Goal: Task Accomplishment & Management: Complete application form

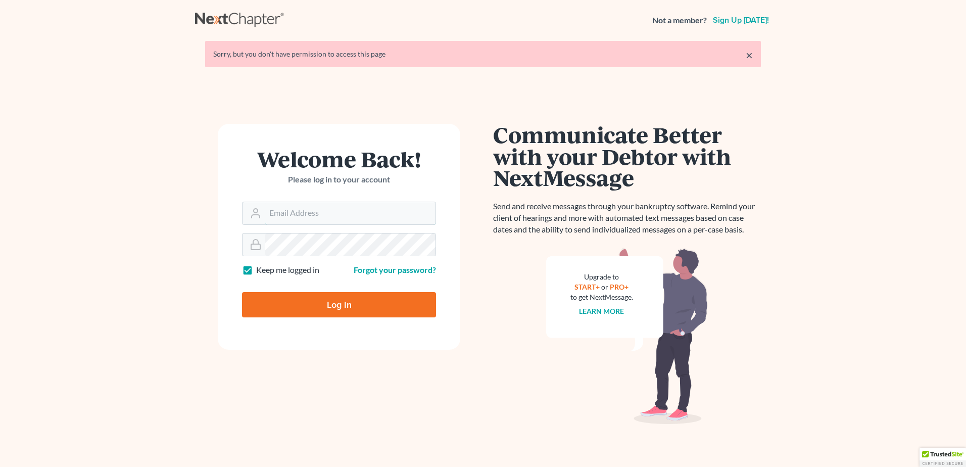
type input "[EMAIL_ADDRESS][DOMAIN_NAME]"
click at [362, 303] on input "Log In" at bounding box center [339, 304] width 194 height 25
type input "Thinking..."
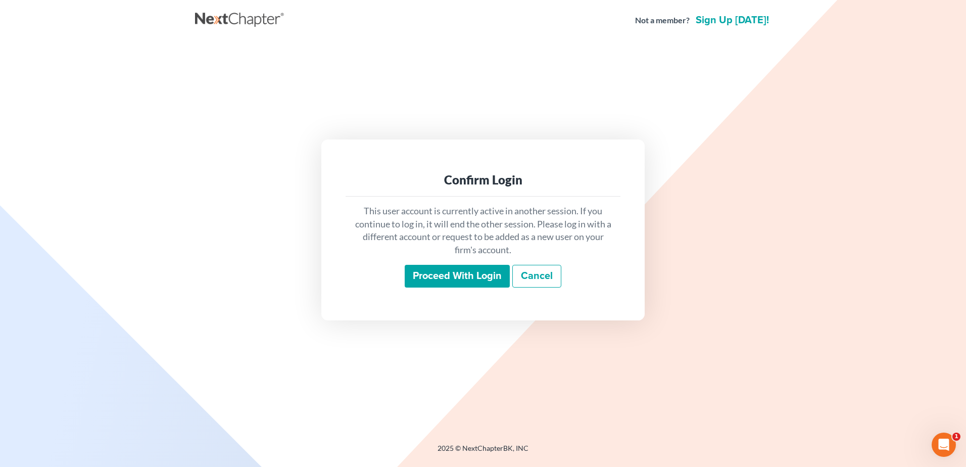
click at [447, 276] on input "Proceed with login" at bounding box center [456, 276] width 105 height 23
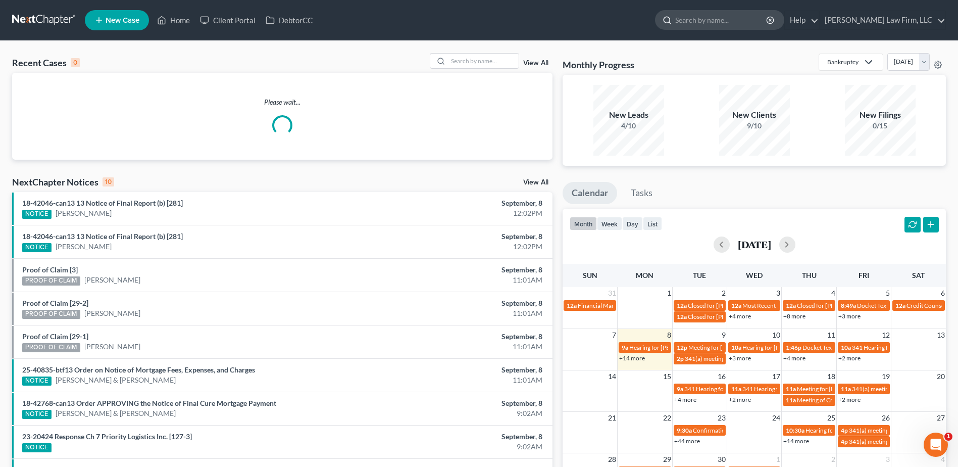
click at [747, 13] on input "search" at bounding box center [721, 20] width 92 height 19
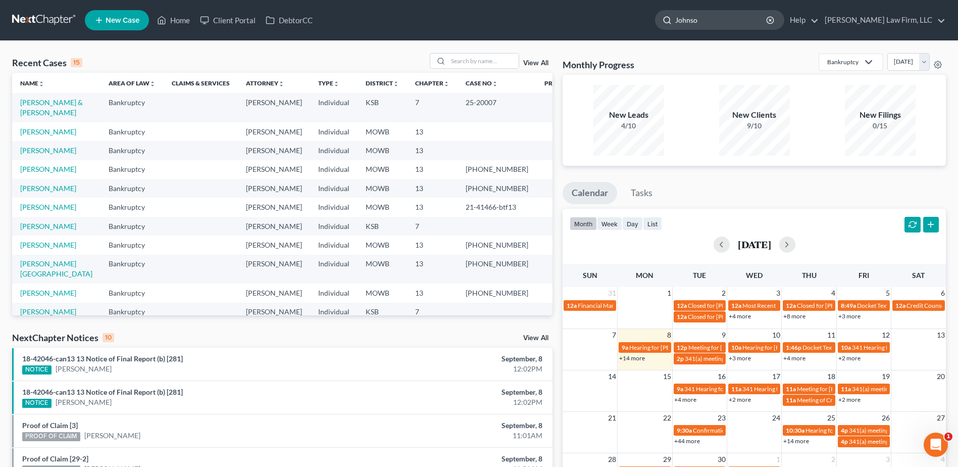
type input "Johnson"
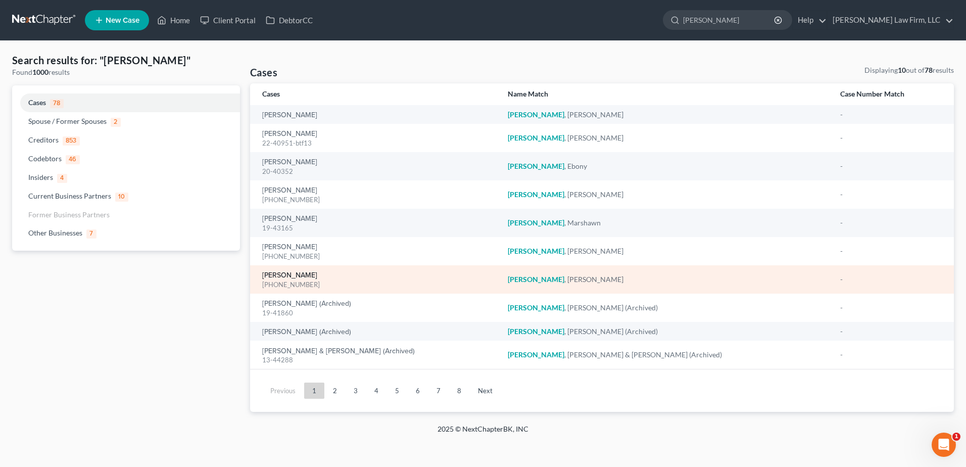
click at [282, 277] on link "Johnson, Chevez" at bounding box center [289, 275] width 55 height 7
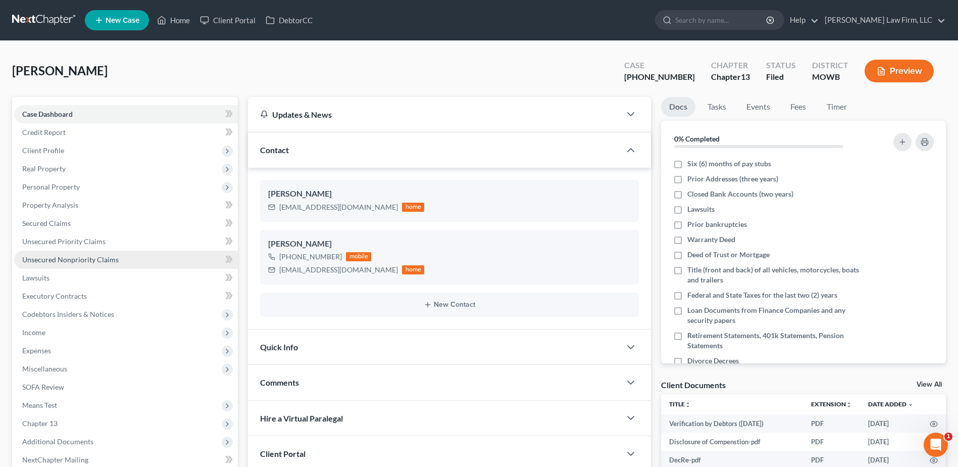
scroll to position [425, 0]
click at [719, 20] on input "search" at bounding box center [721, 20] width 92 height 19
type input "Fontanilla"
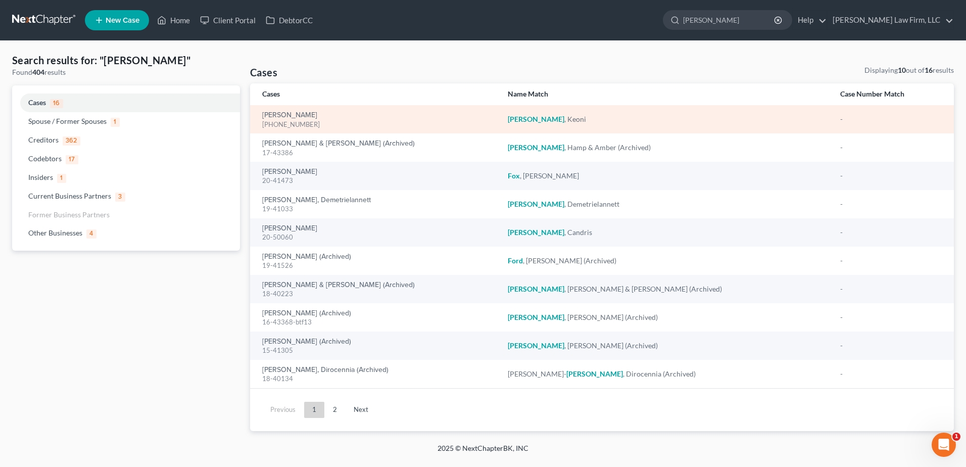
click at [290, 120] on div "25-20364-13" at bounding box center [376, 125] width 229 height 10
click at [409, 117] on div "Fontanilla, Keoni 25-20364-13" at bounding box center [376, 120] width 229 height 20
click at [299, 114] on link "Fontanilla, Keoni" at bounding box center [289, 115] width 55 height 7
select select "4"
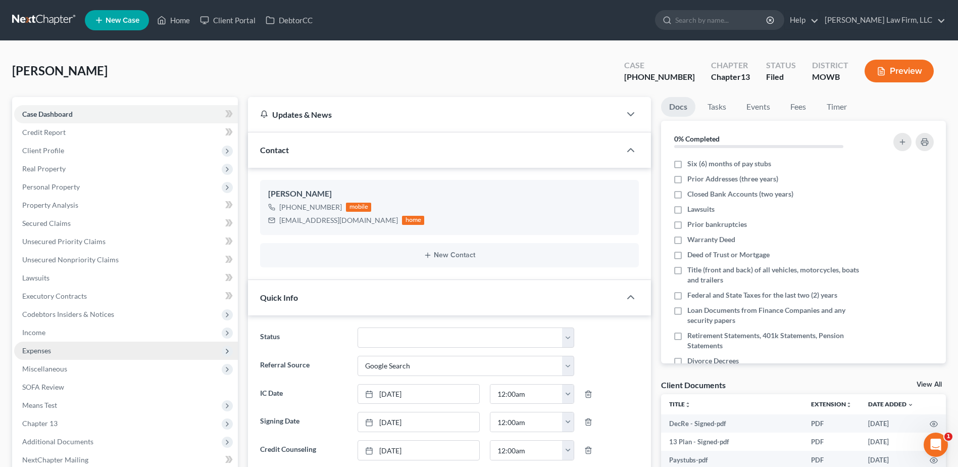
scroll to position [100, 0]
click at [22, 333] on span "Income" at bounding box center [33, 332] width 23 height 9
click at [57, 346] on span "Employment Income" at bounding box center [74, 350] width 65 height 9
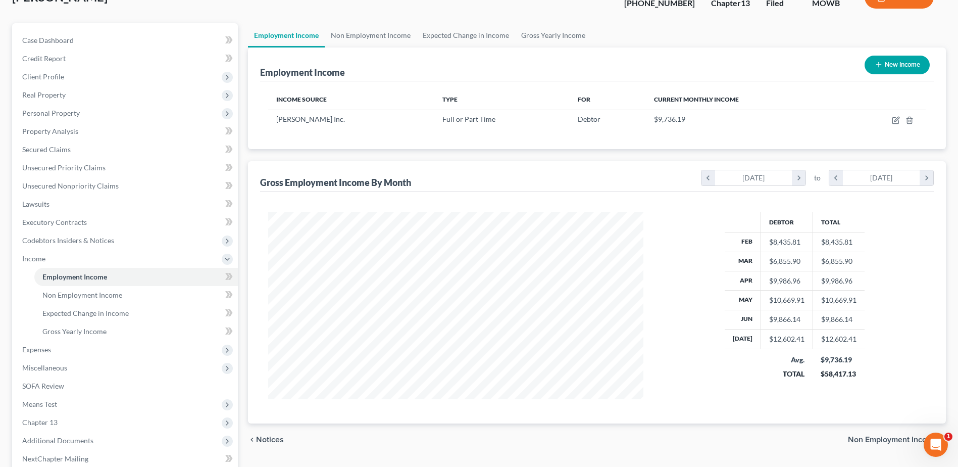
scroll to position [76, 0]
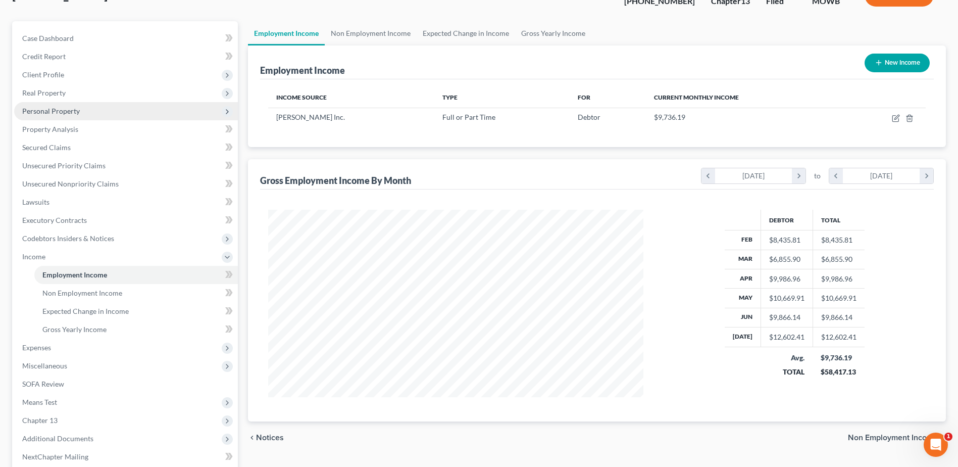
click at [65, 112] on span "Personal Property" at bounding box center [51, 111] width 58 height 9
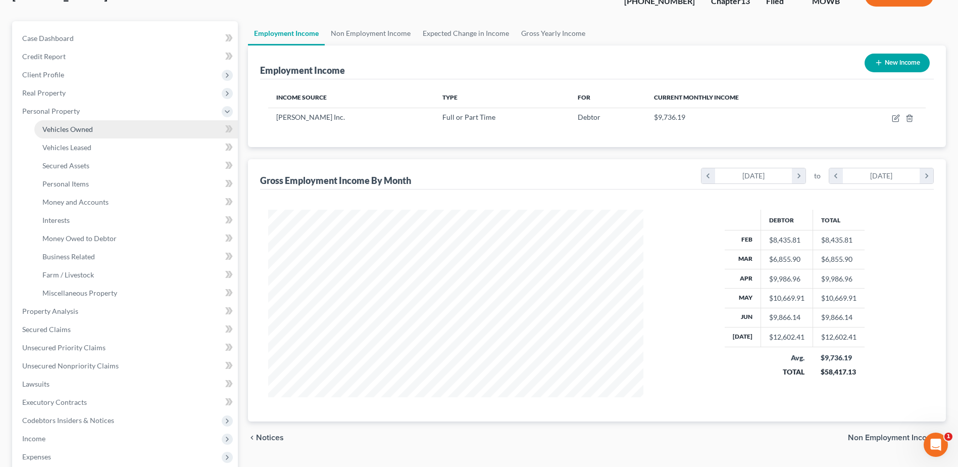
click at [65, 128] on span "Vehicles Owned" at bounding box center [67, 129] width 50 height 9
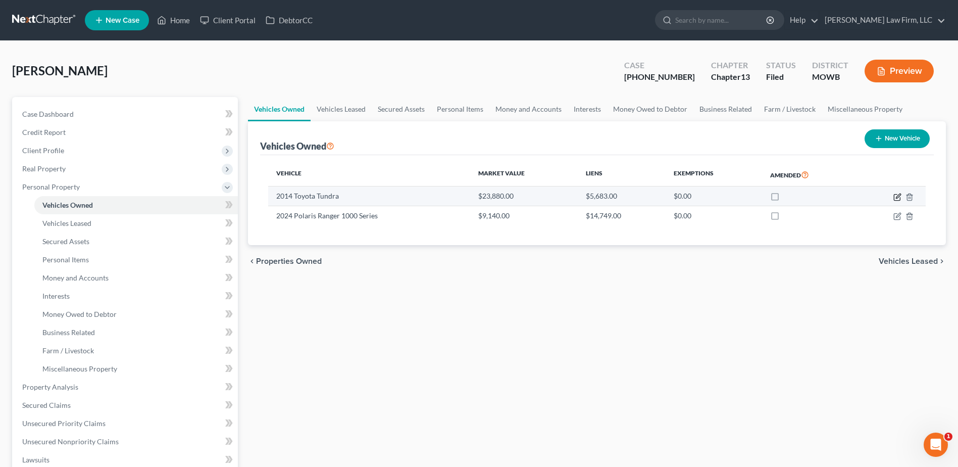
click at [899, 197] on icon "button" at bounding box center [897, 197] width 8 height 8
select select "0"
select select "12"
select select "1"
select select "0"
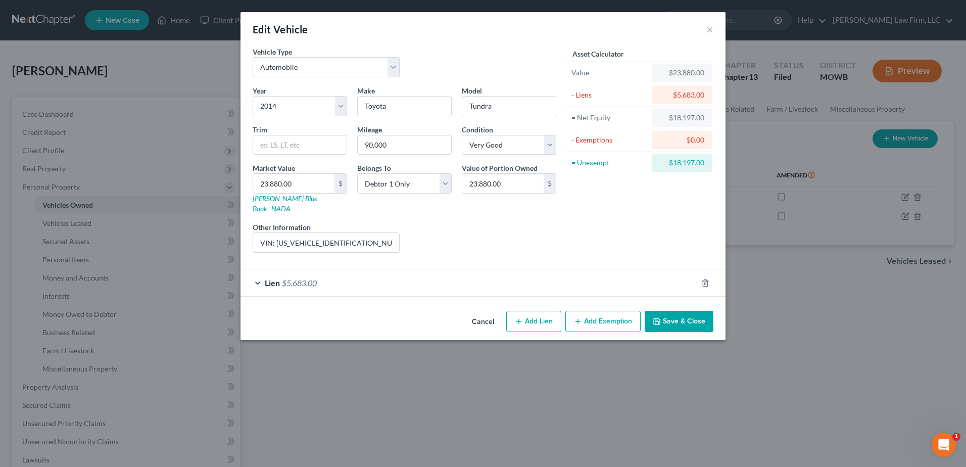
click at [593, 316] on button "Add Exemption" at bounding box center [602, 321] width 75 height 21
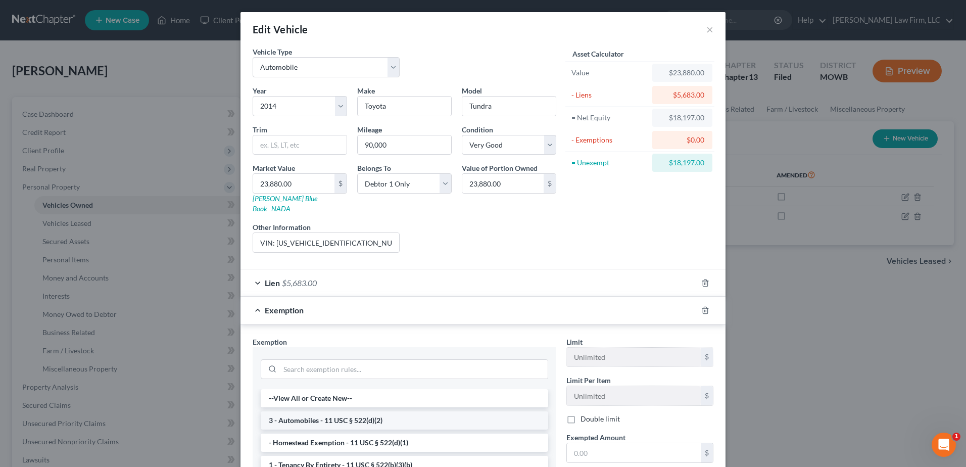
click at [465, 411] on li "3 - Automobiles - 11 USC § 522(d)(2)" at bounding box center [404, 420] width 287 height 18
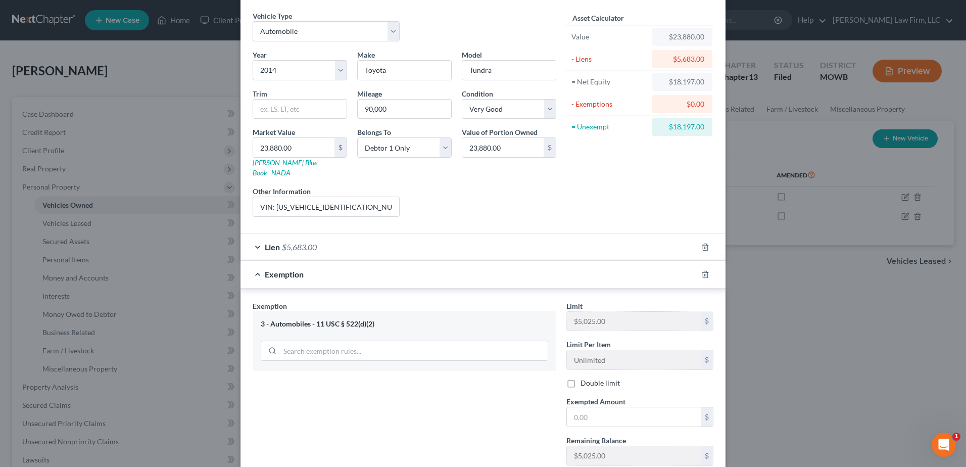
scroll to position [96, 0]
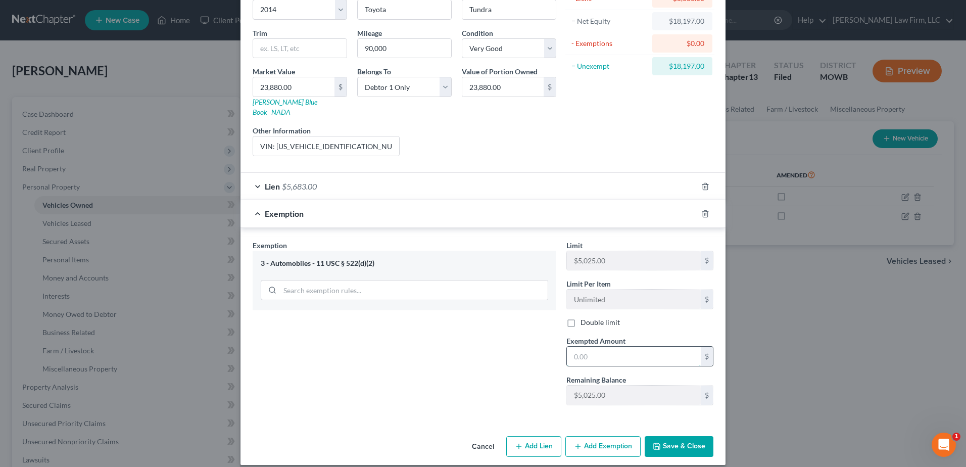
click at [625, 351] on input "text" at bounding box center [634, 355] width 134 height 19
type input "5,025.00"
click at [652, 442] on icon "button" at bounding box center [656, 446] width 8 height 8
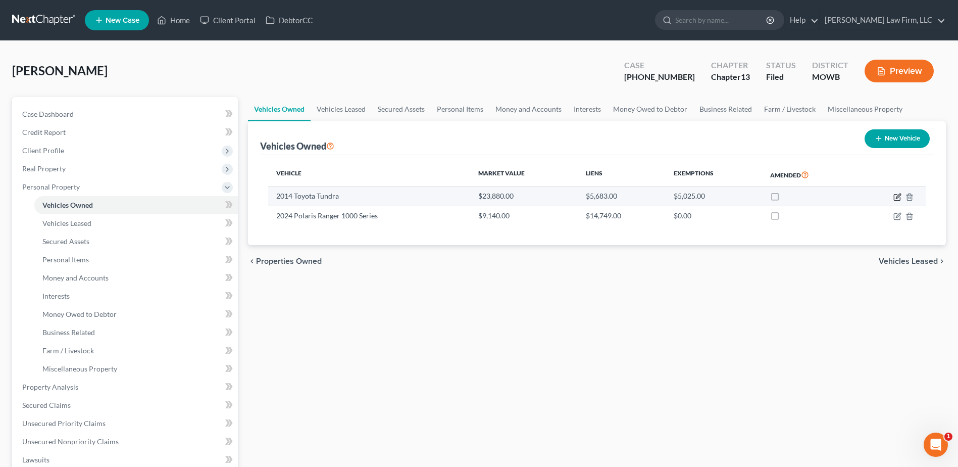
click at [896, 196] on icon "button" at bounding box center [897, 197] width 8 height 8
select select "0"
select select "12"
select select "1"
select select "0"
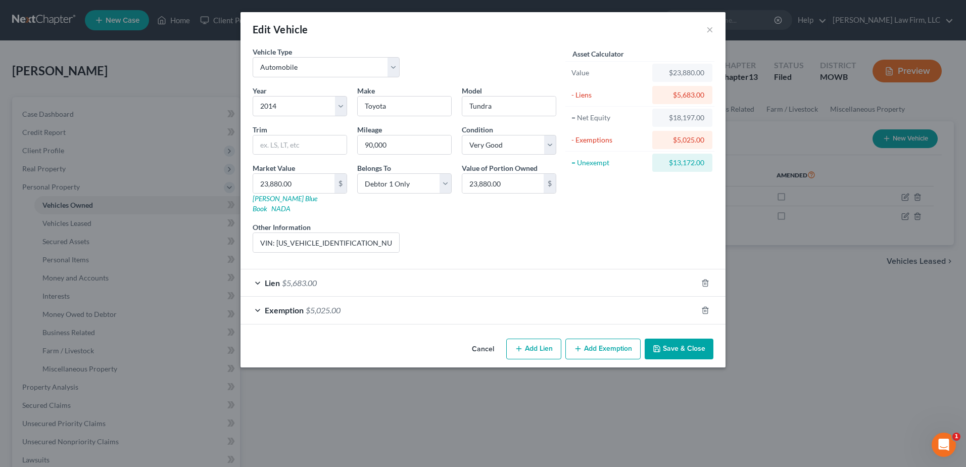
click at [612, 339] on button "Add Exemption" at bounding box center [602, 348] width 75 height 21
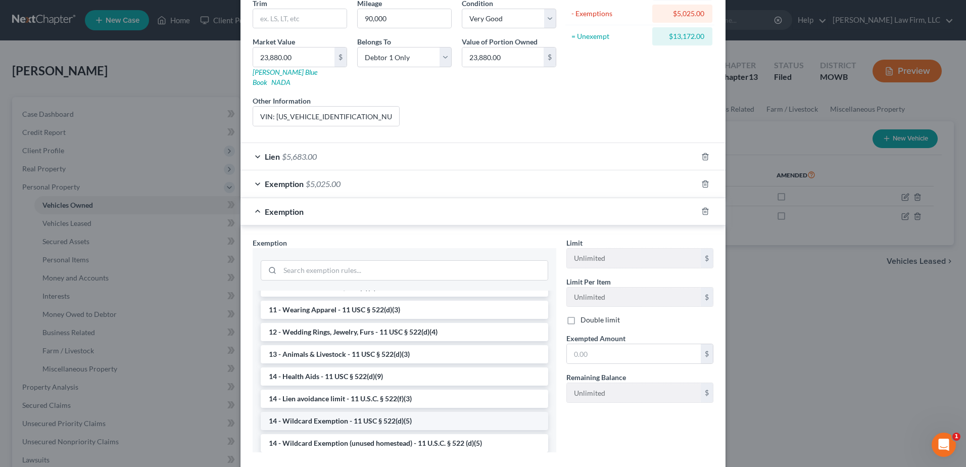
scroll to position [114, 0]
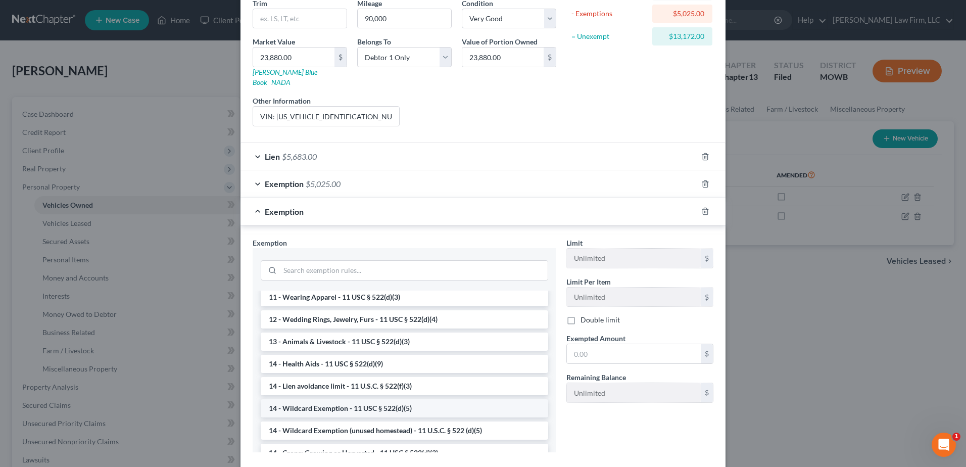
click at [412, 399] on li "14 - Wildcard Exemption - 11 USC § 522(d)(5)" at bounding box center [404, 408] width 287 height 18
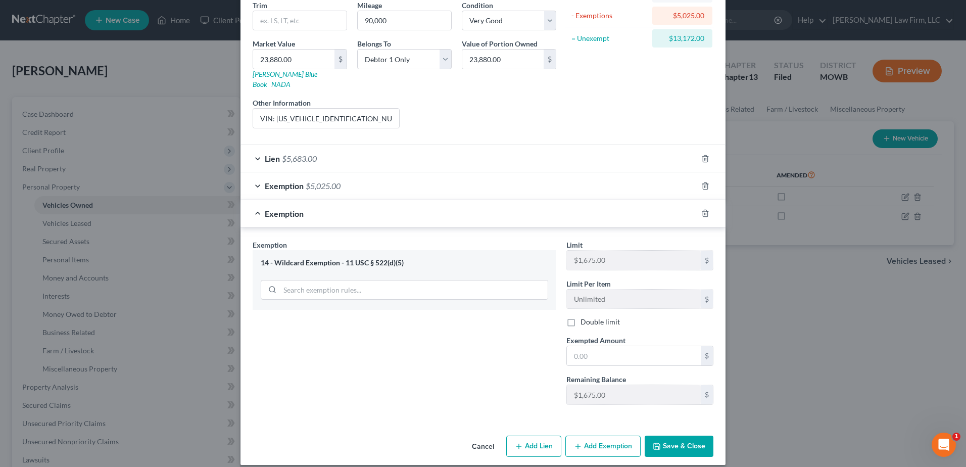
click at [821, 356] on div "Edit Vehicle × Vehicle Type Select Automobile Truck Trailer Watercraft Aircraft…" at bounding box center [483, 233] width 966 height 467
click at [703, 210] on icon "button" at bounding box center [704, 213] width 5 height 7
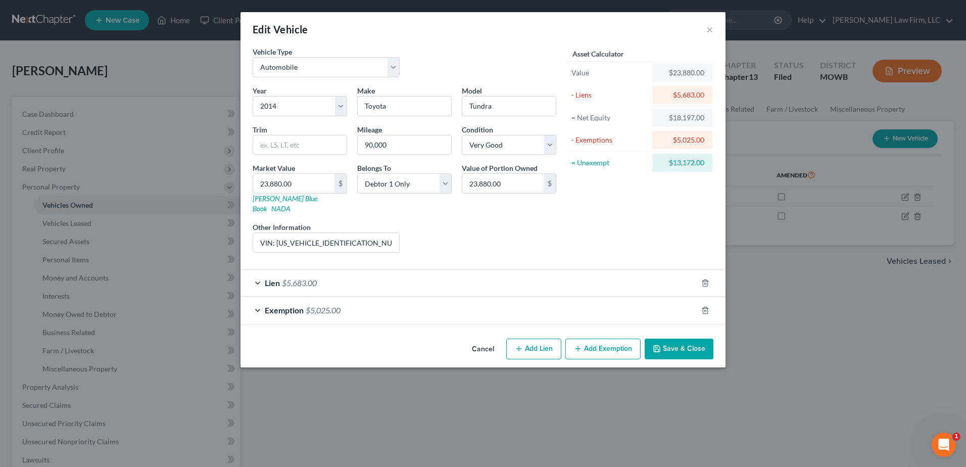
click at [608, 339] on button "Add Exemption" at bounding box center [602, 348] width 75 height 21
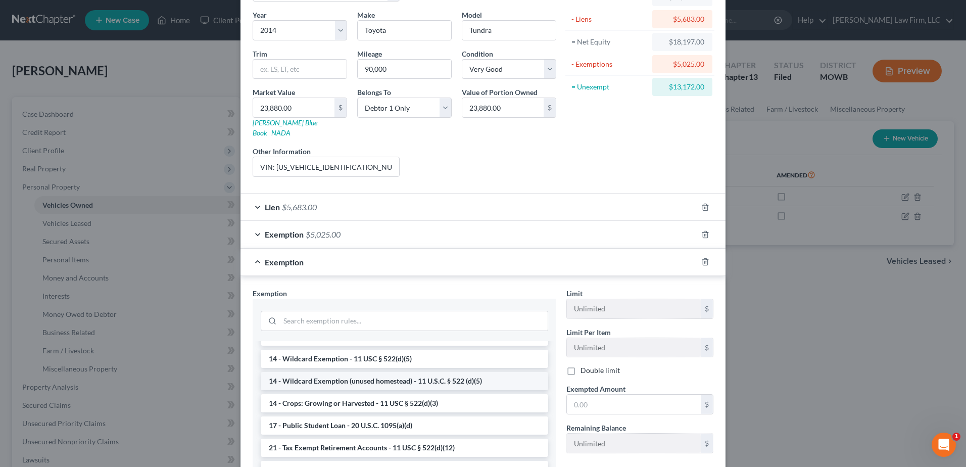
scroll to position [211, 0]
click at [509, 374] on li "14 - Wildcard Exemption (unused homestead) - 11 U.S.C. § 522 (d)(5)" at bounding box center [404, 383] width 287 height 18
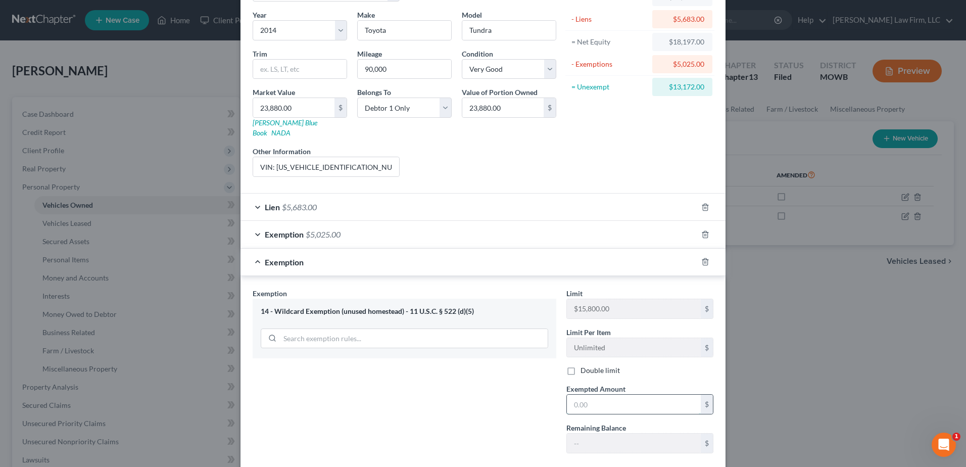
click at [622, 399] on input "text" at bounding box center [634, 403] width 134 height 19
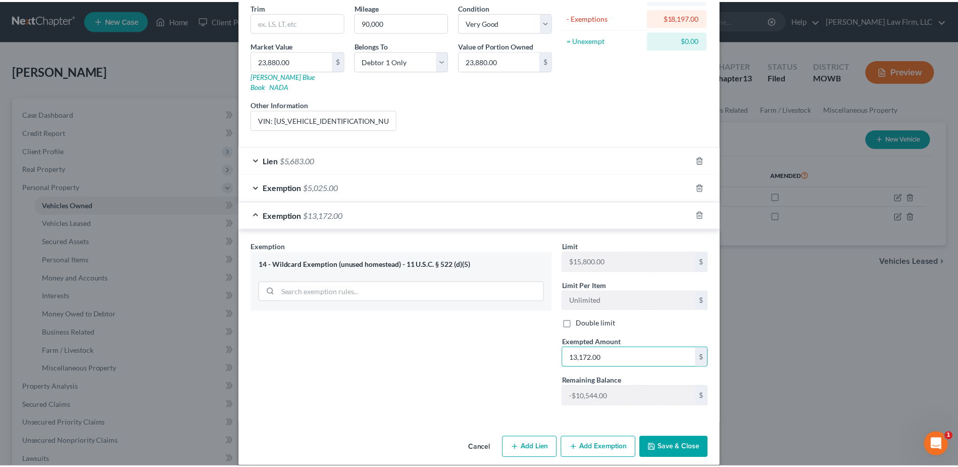
scroll to position [124, 0]
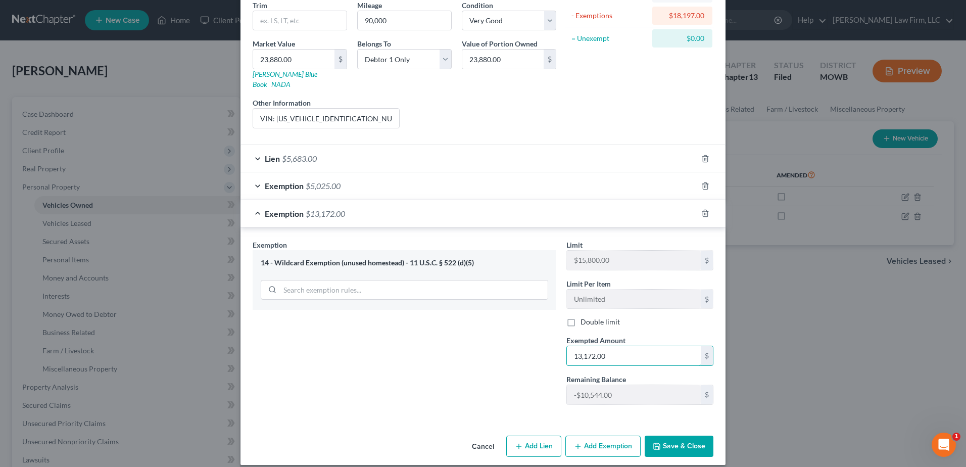
type input "13,172.00"
click at [678, 435] on button "Save & Close" at bounding box center [678, 445] width 69 height 21
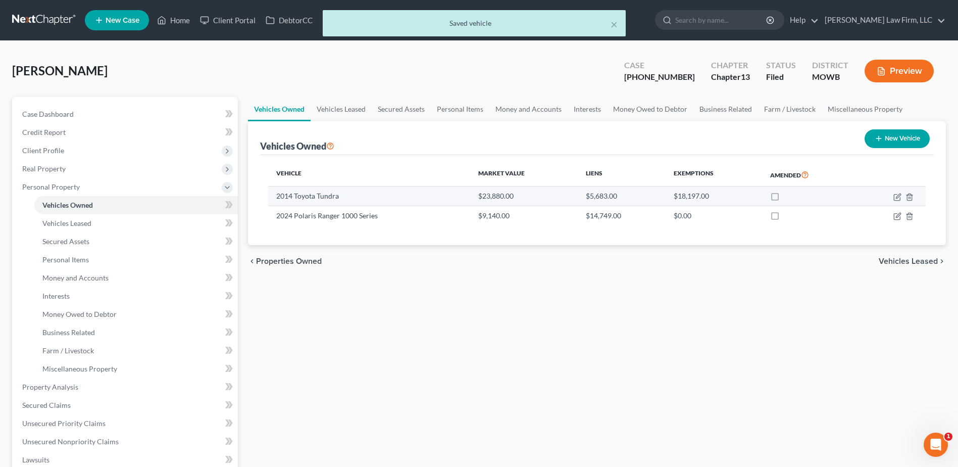
click at [897, 201] on td at bounding box center [890, 195] width 69 height 19
click at [897, 197] on icon "button" at bounding box center [898, 195] width 5 height 5
select select "0"
select select "12"
select select "1"
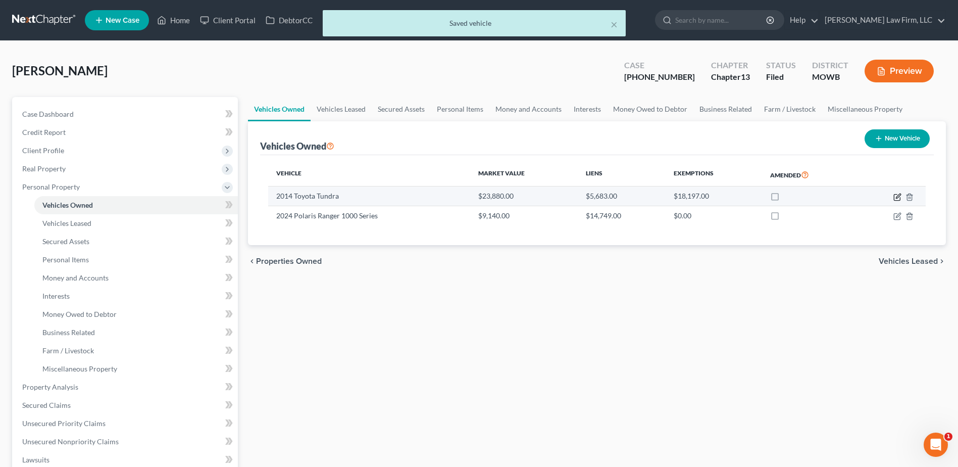
select select "0"
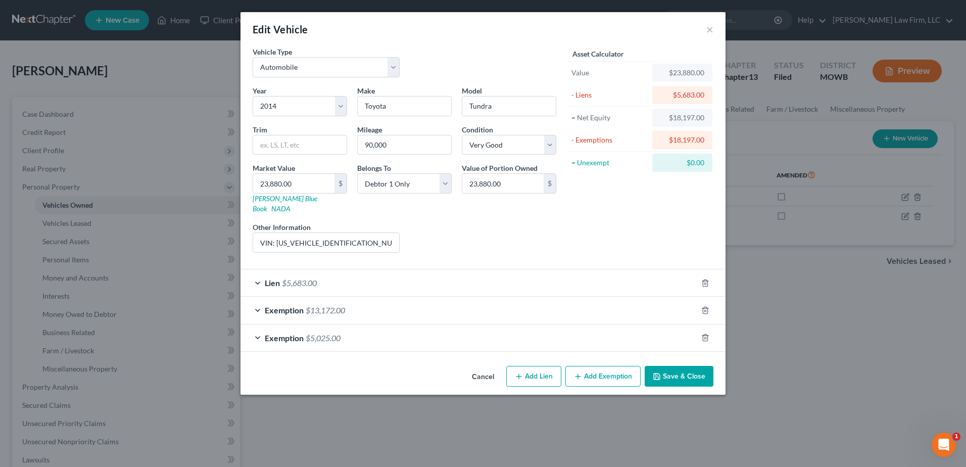
click at [696, 370] on button "Save & Close" at bounding box center [678, 376] width 69 height 21
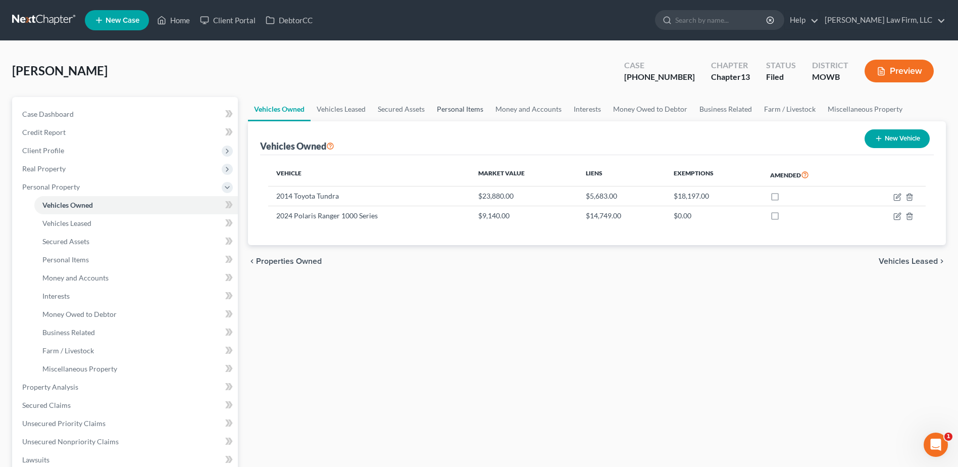
click at [460, 107] on link "Personal Items" at bounding box center [460, 109] width 59 height 24
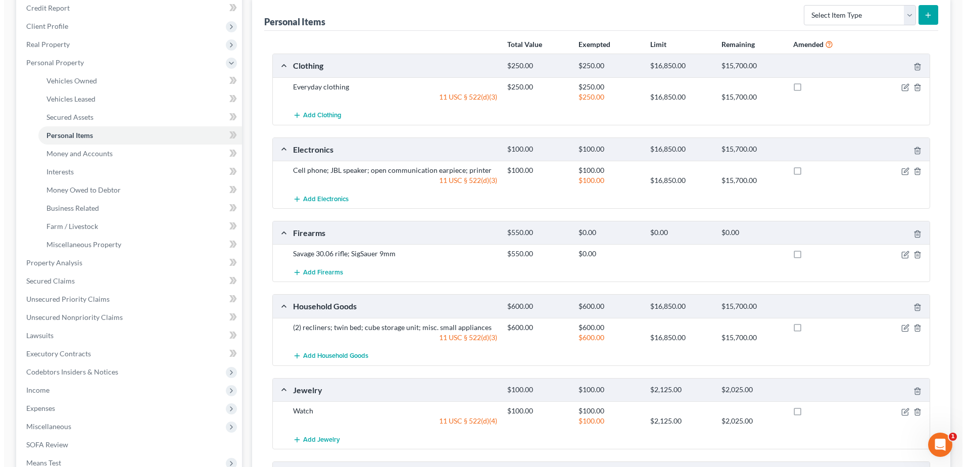
scroll to position [126, 0]
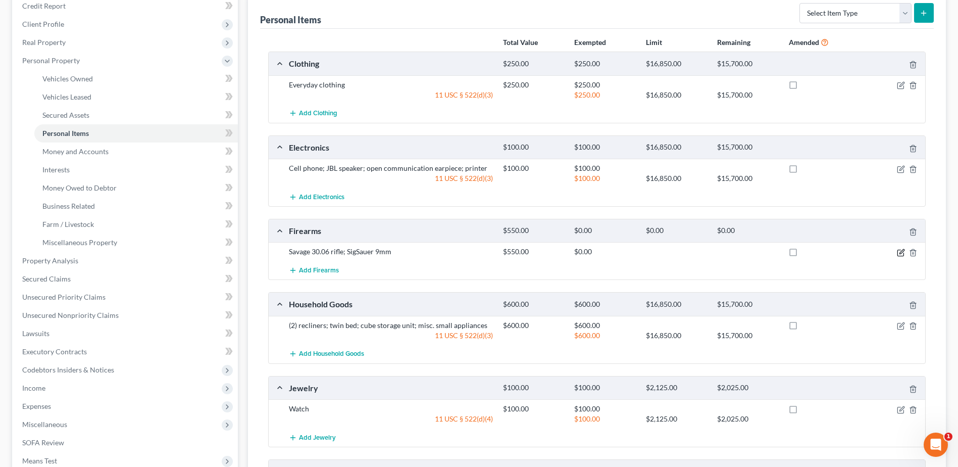
click at [900, 250] on icon "button" at bounding box center [900, 253] width 6 height 6
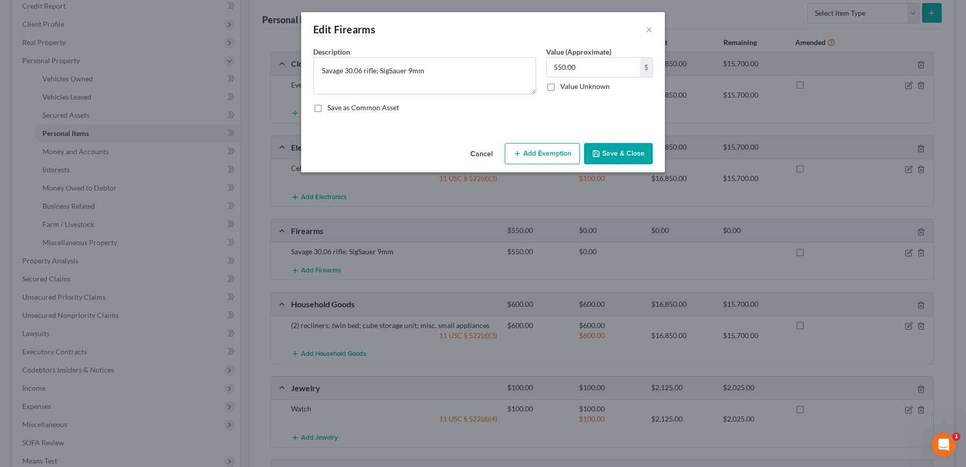
click at [544, 150] on button "Add Exemption" at bounding box center [541, 153] width 75 height 21
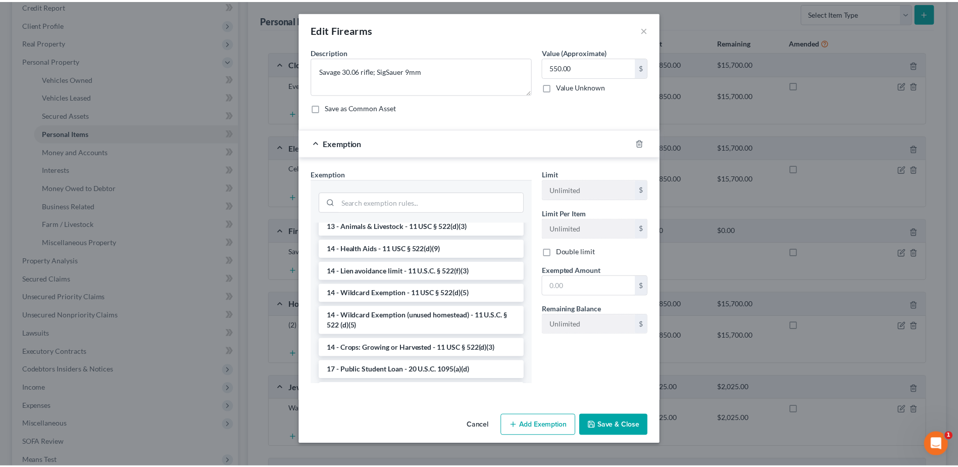
scroll to position [139, 0]
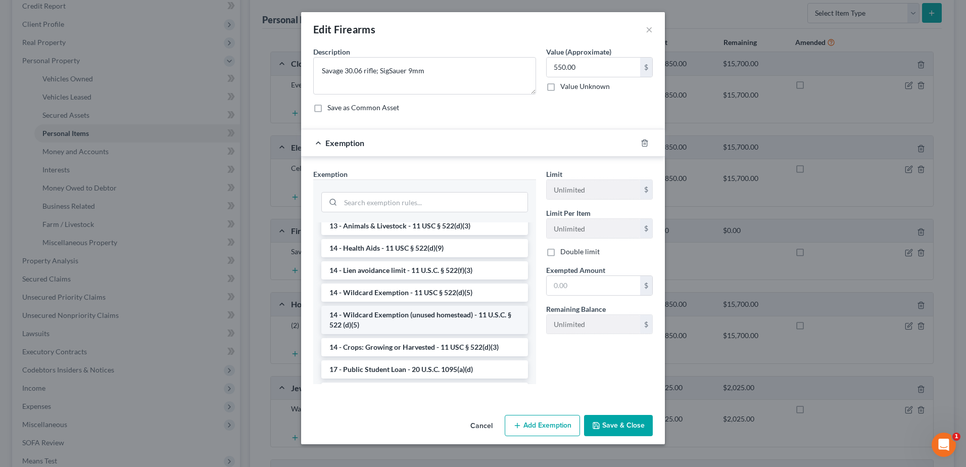
click at [451, 320] on li "14 - Wildcard Exemption (unused homestead) - 11 U.S.C. § 522 (d)(5)" at bounding box center [424, 320] width 207 height 28
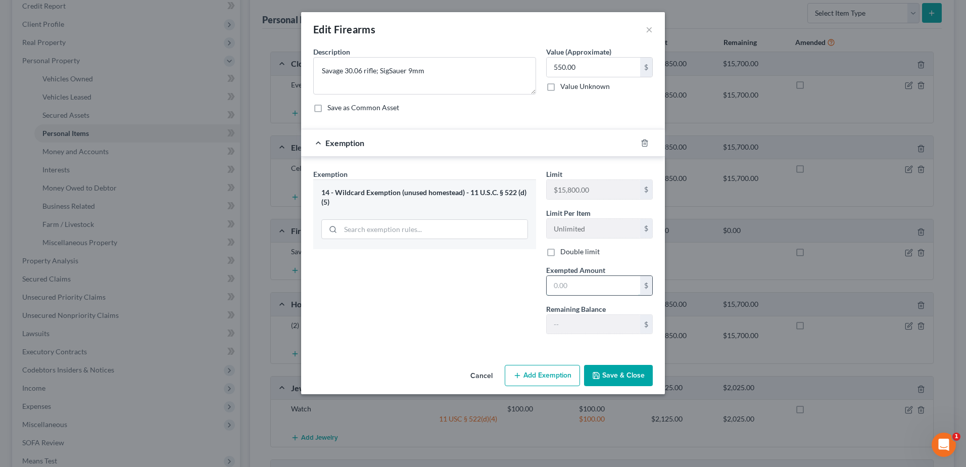
click at [590, 285] on input "text" at bounding box center [592, 285] width 93 height 19
type input "550.00"
click at [614, 377] on button "Save & Close" at bounding box center [618, 375] width 69 height 21
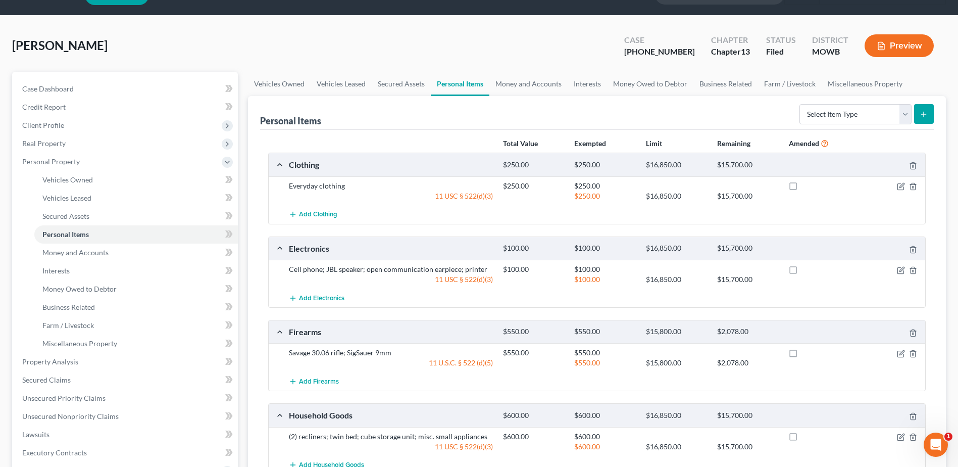
scroll to position [13, 0]
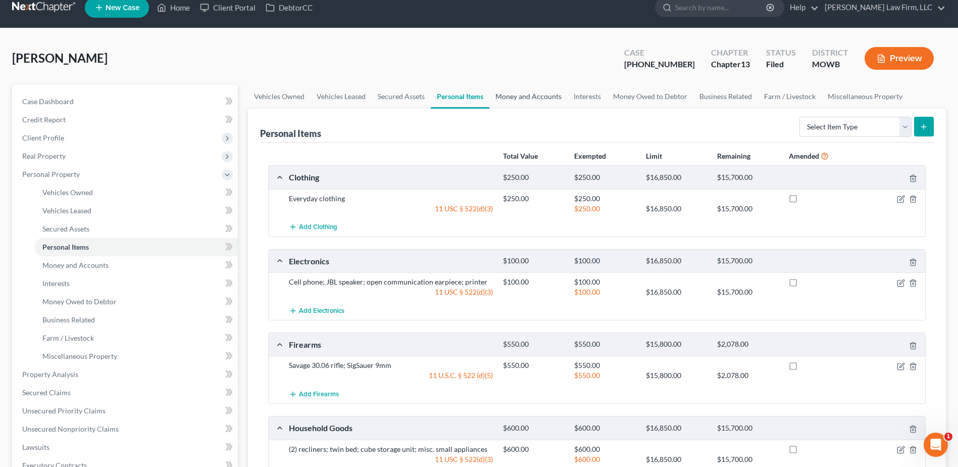
click at [509, 100] on link "Money and Accounts" at bounding box center [528, 96] width 78 height 24
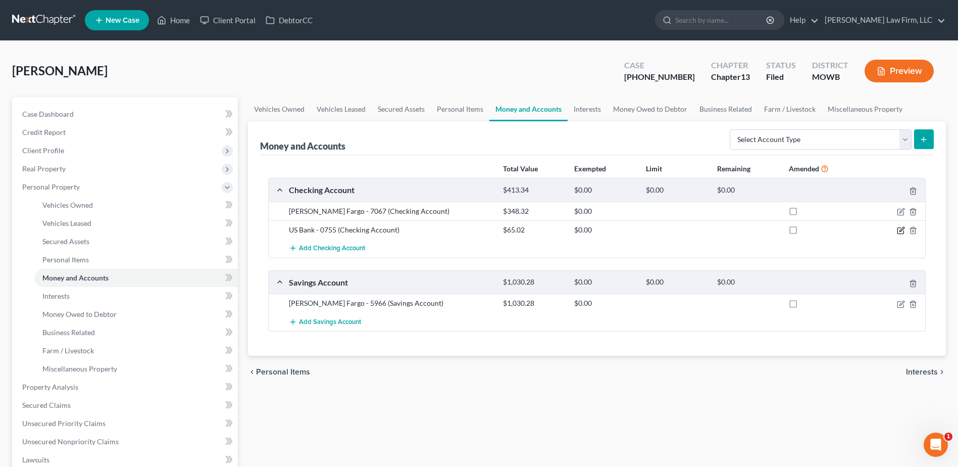
click at [900, 231] on icon "button" at bounding box center [901, 230] width 8 height 8
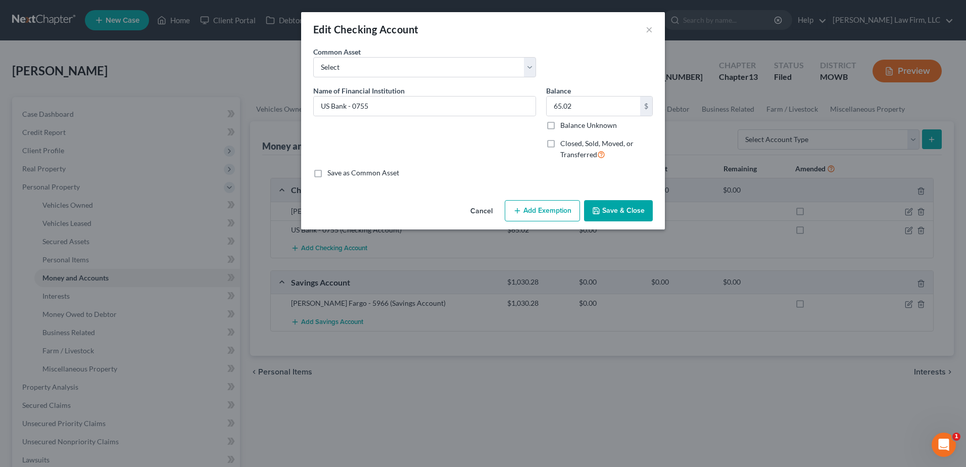
click at [546, 219] on button "Add Exemption" at bounding box center [541, 210] width 75 height 21
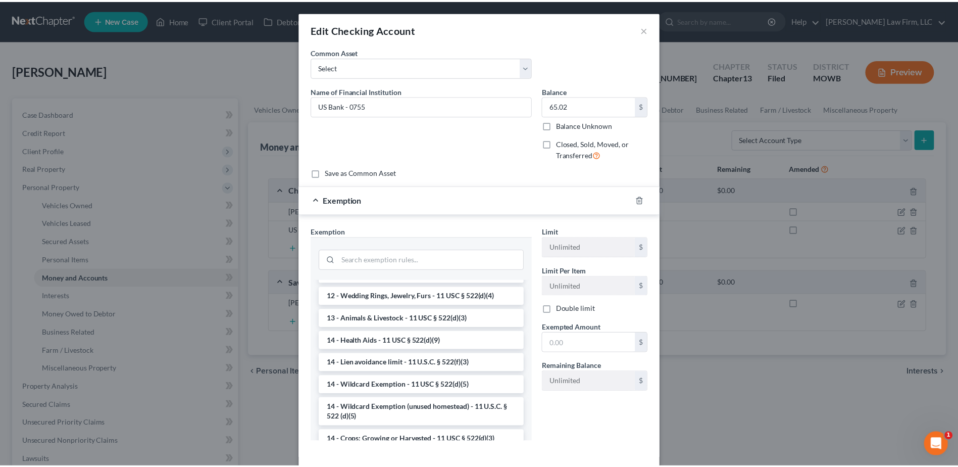
scroll to position [139, 0]
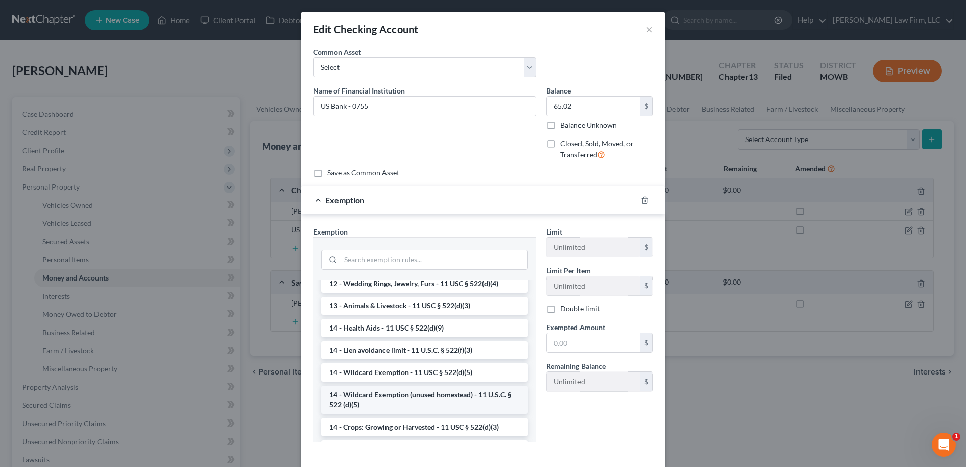
click at [451, 404] on li "14 - Wildcard Exemption (unused homestead) - 11 U.S.C. § 522 (d)(5)" at bounding box center [424, 399] width 207 height 28
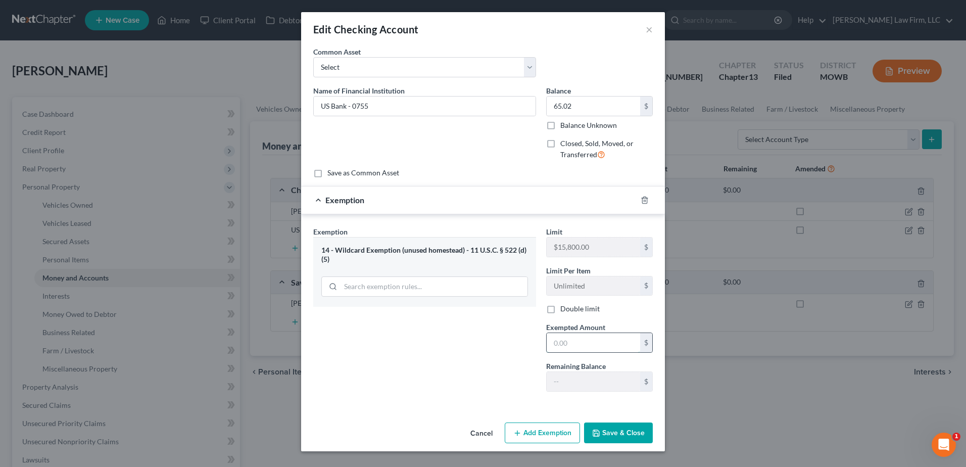
click at [592, 343] on input "text" at bounding box center [592, 342] width 93 height 19
type input "65.02"
click at [624, 431] on button "Save & Close" at bounding box center [618, 432] width 69 height 21
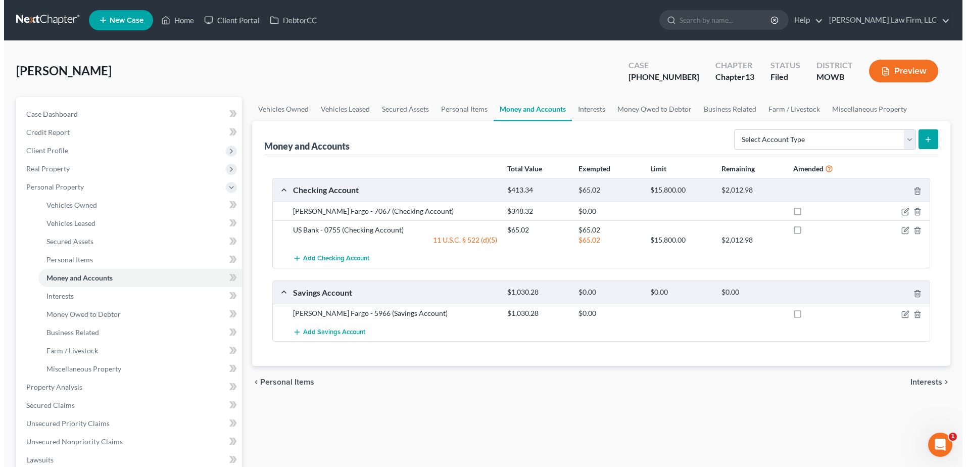
scroll to position [13, 0]
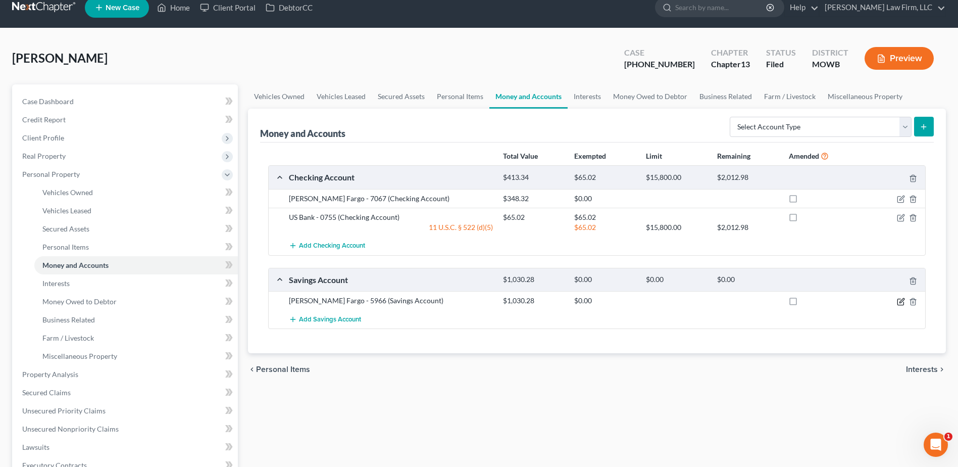
click at [899, 301] on icon "button" at bounding box center [901, 301] width 8 height 8
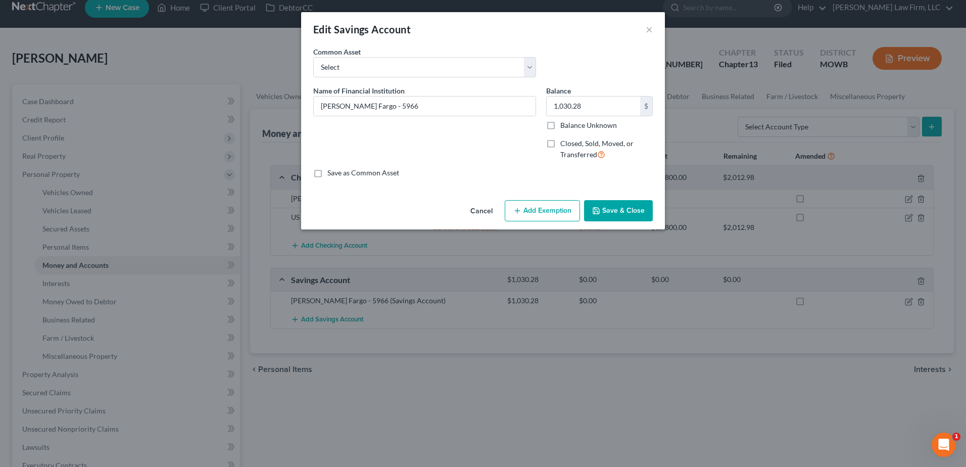
click at [549, 207] on button "Add Exemption" at bounding box center [541, 210] width 75 height 21
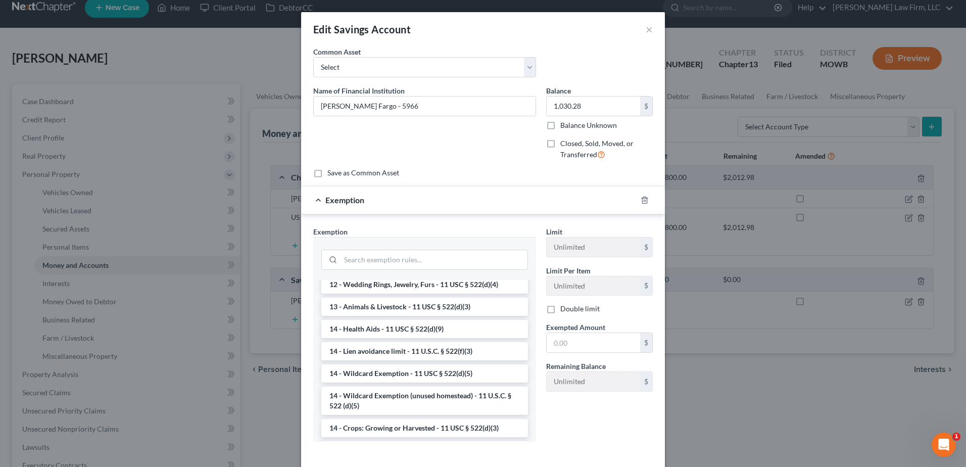
scroll to position [202, 0]
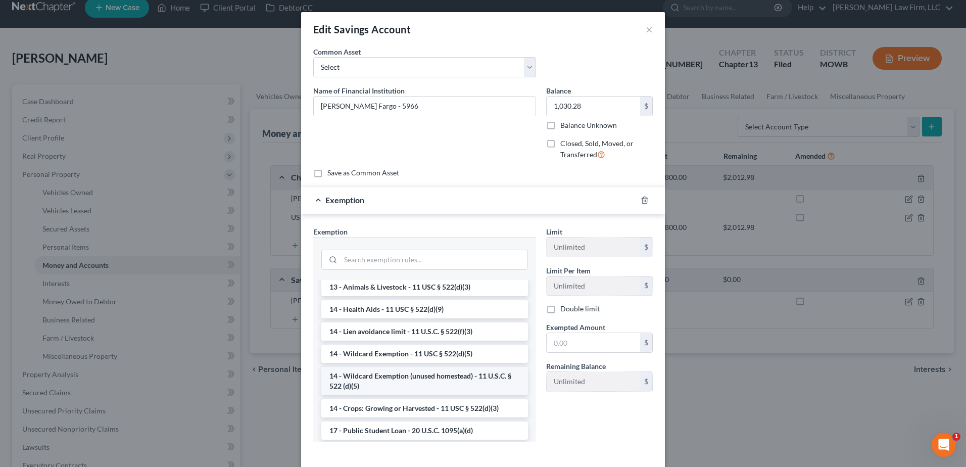
click at [421, 389] on li "14 - Wildcard Exemption (unused homestead) - 11 U.S.C. § 522 (d)(5)" at bounding box center [424, 381] width 207 height 28
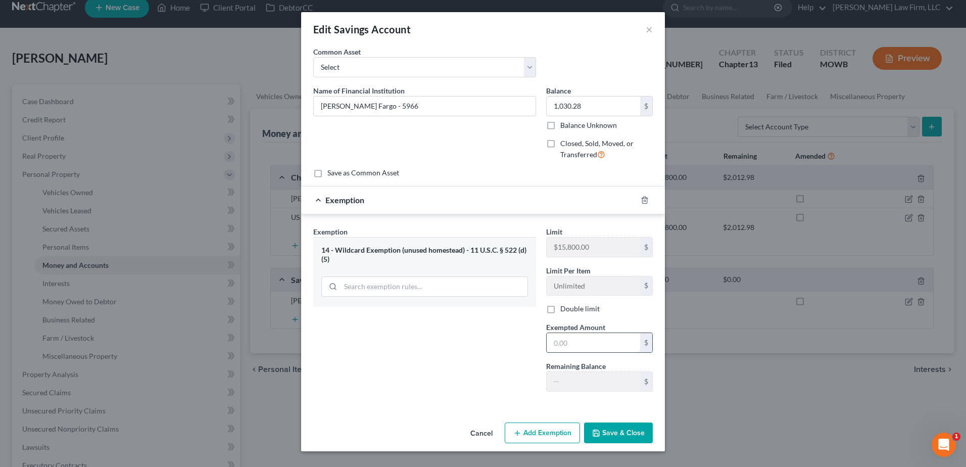
click at [588, 346] on input "text" at bounding box center [592, 342] width 93 height 19
type input "1,030.28"
click at [603, 424] on button "Save & Close" at bounding box center [618, 432] width 69 height 21
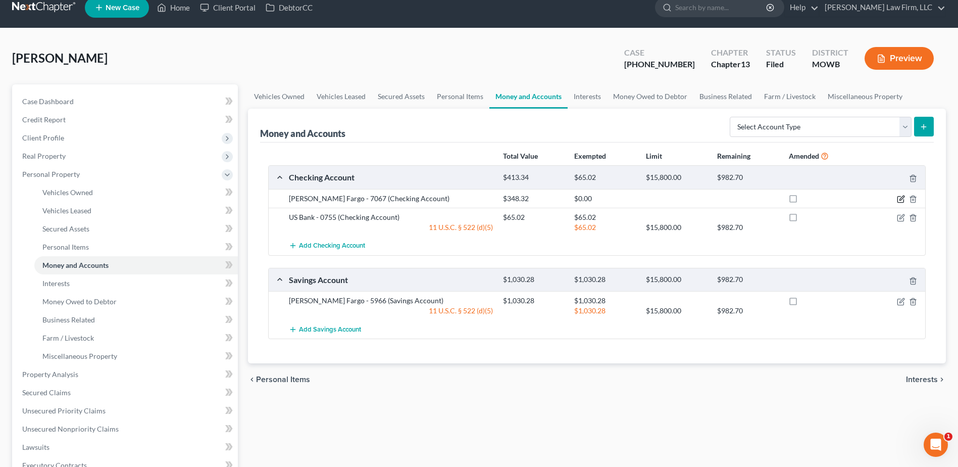
click at [898, 198] on icon "button" at bounding box center [901, 199] width 8 height 8
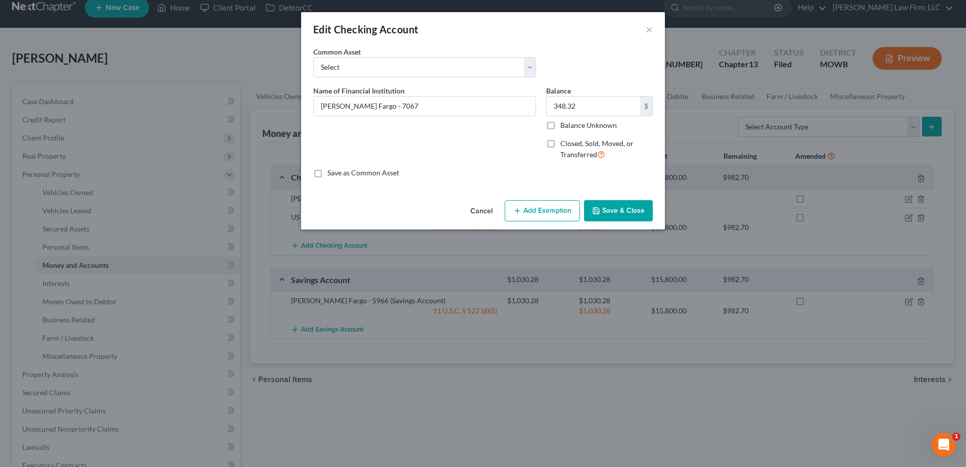
click at [545, 207] on button "Add Exemption" at bounding box center [541, 210] width 75 height 21
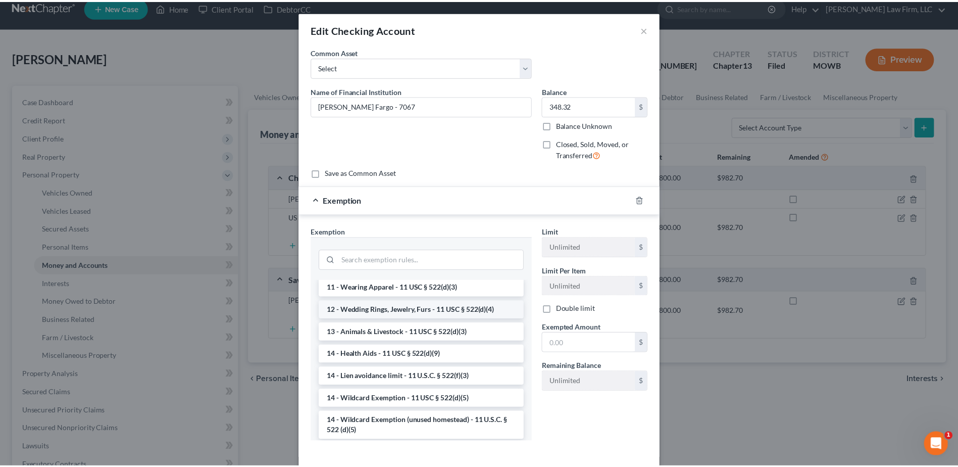
scroll to position [114, 0]
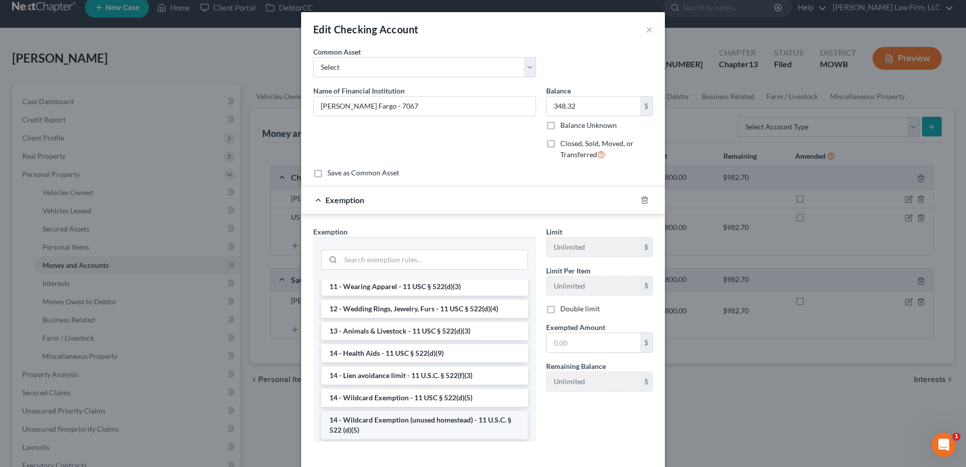
click at [378, 422] on li "14 - Wildcard Exemption (unused homestead) - 11 U.S.C. § 522 (d)(5)" at bounding box center [424, 425] width 207 height 28
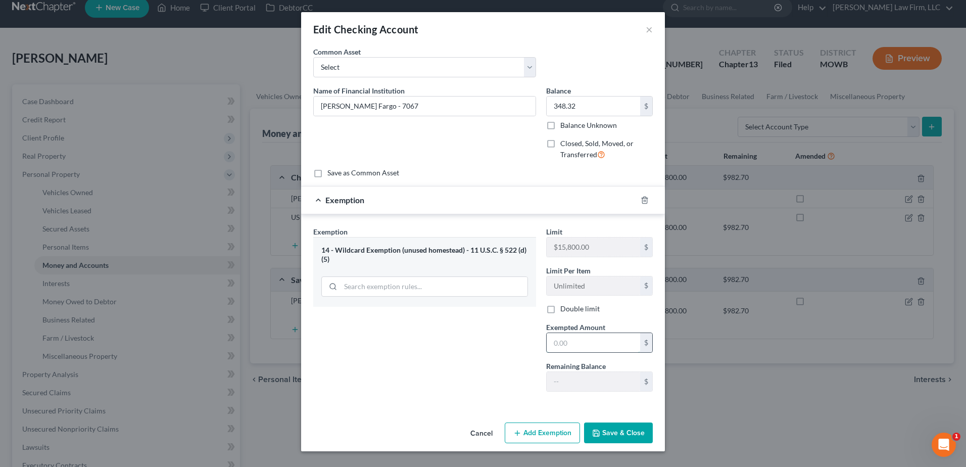
click at [593, 335] on input "text" at bounding box center [592, 342] width 93 height 19
type input "348.32"
click at [608, 432] on button "Save & Close" at bounding box center [618, 432] width 69 height 21
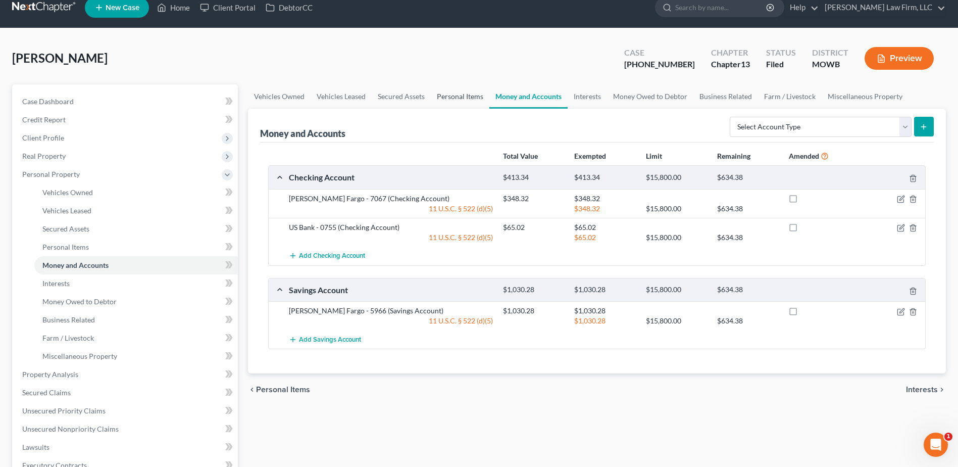
click at [463, 99] on link "Personal Items" at bounding box center [460, 96] width 59 height 24
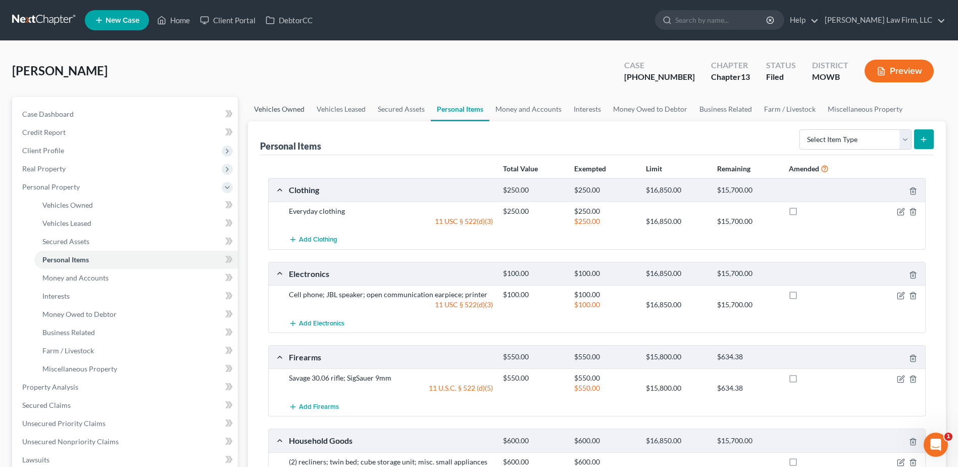
click at [260, 107] on link "Vehicles Owned" at bounding box center [279, 109] width 63 height 24
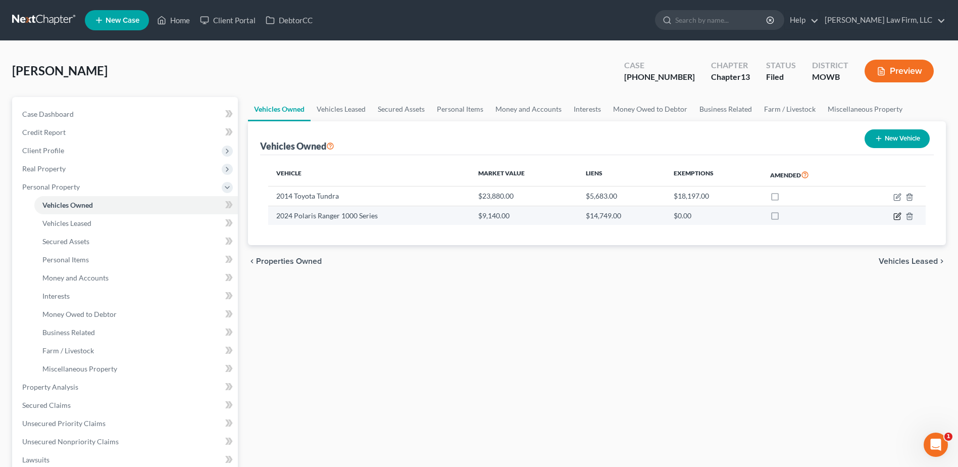
click at [896, 217] on icon "button" at bounding box center [898, 215] width 5 height 5
select select "0"
select select "2"
select select "1"
select select "0"
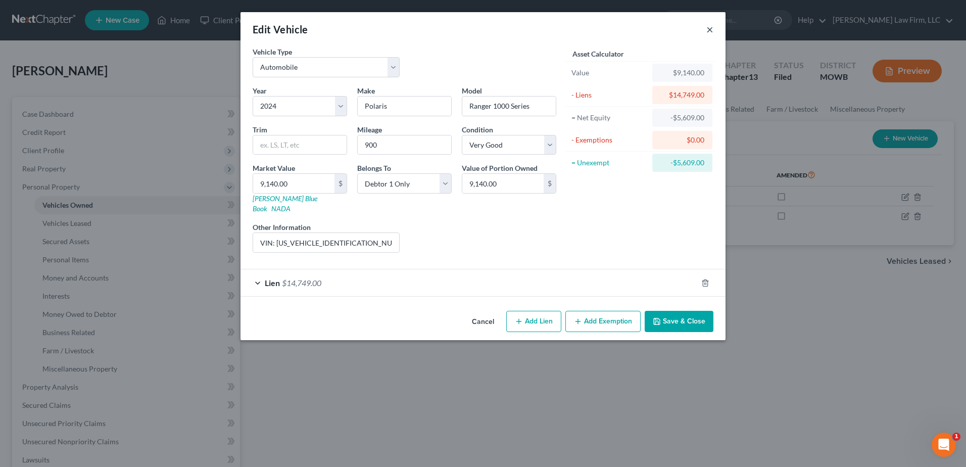
click at [709, 28] on button "×" at bounding box center [709, 29] width 7 height 12
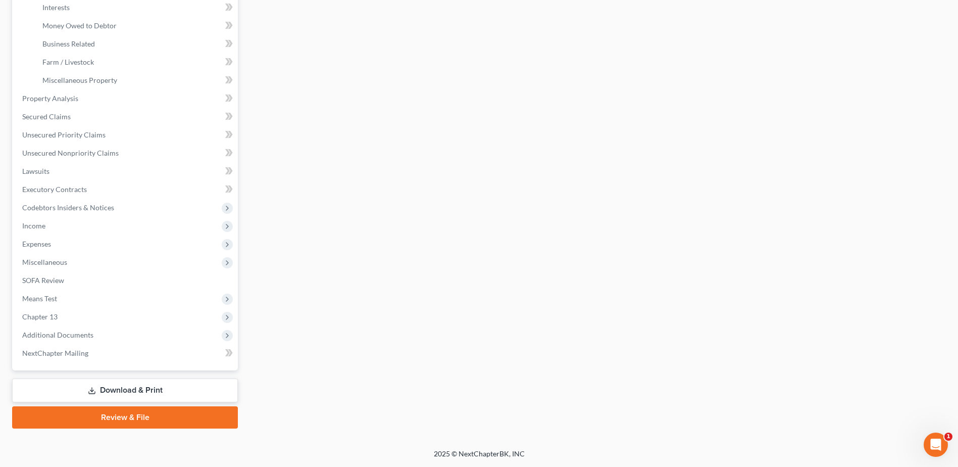
click at [188, 393] on link "Download & Print" at bounding box center [125, 390] width 226 height 24
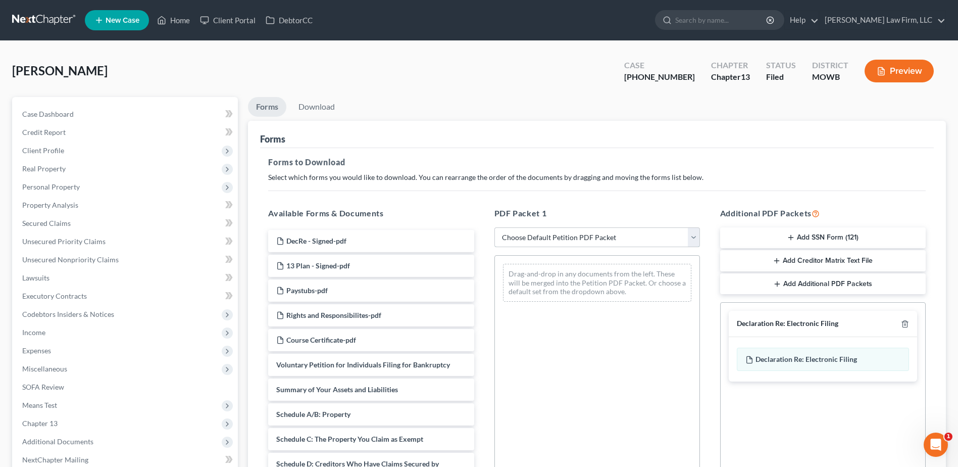
click at [567, 240] on select "Choose Default Petition PDF Packet Complete Bankruptcy Petition (all forms and …" at bounding box center [597, 237] width 206 height 20
select select "2"
click at [494, 227] on select "Choose Default Petition PDF Packet Complete Bankruptcy Petition (all forms and …" at bounding box center [597, 237] width 206 height 20
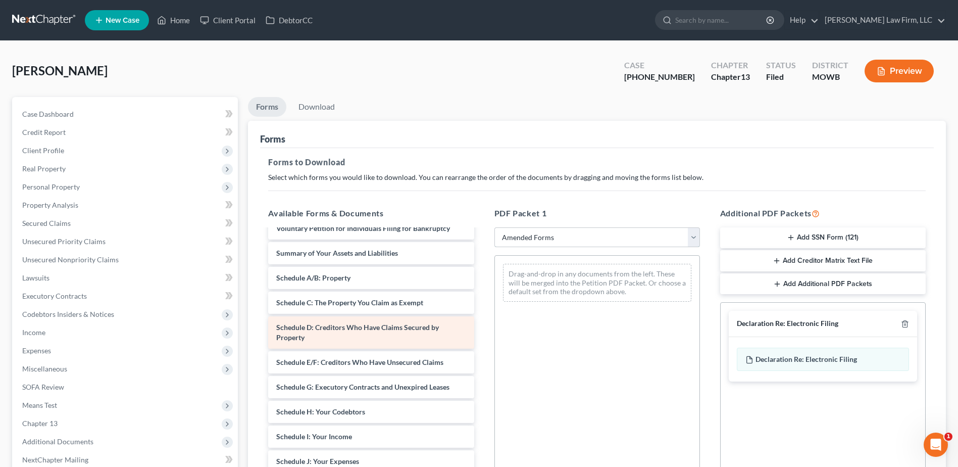
scroll to position [25, 0]
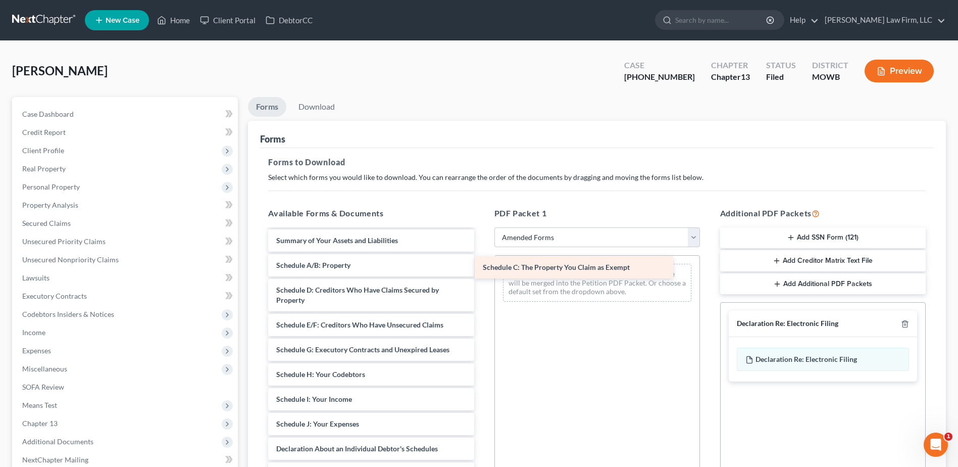
drag, startPoint x: 319, startPoint y: 289, endPoint x: 534, endPoint y: 262, distance: 216.8
click at [482, 262] on div "Schedule C: The Property You Claim as Exempt Voluntary Petition for Individuals…" at bounding box center [371, 429] width 222 height 448
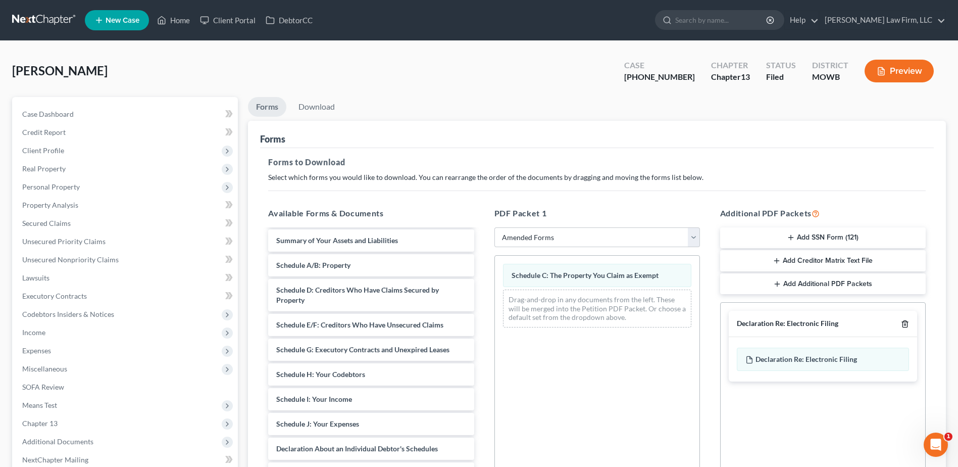
click at [905, 324] on line "button" at bounding box center [905, 325] width 0 height 2
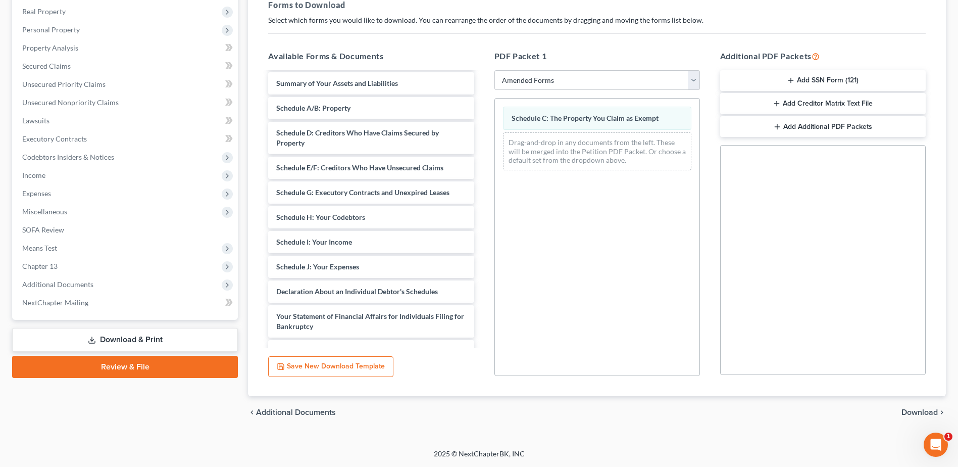
click at [922, 411] on span "Download" at bounding box center [919, 412] width 36 height 8
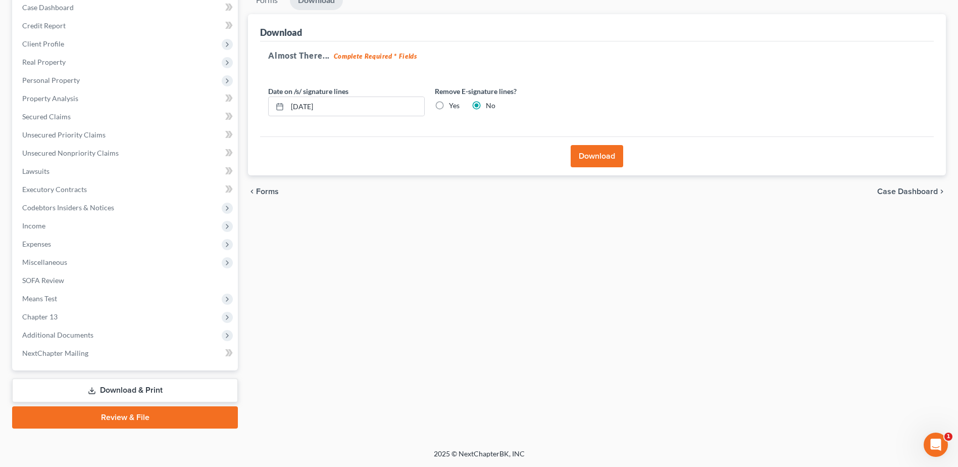
scroll to position [107, 0]
click at [598, 155] on button "Download" at bounding box center [597, 156] width 53 height 22
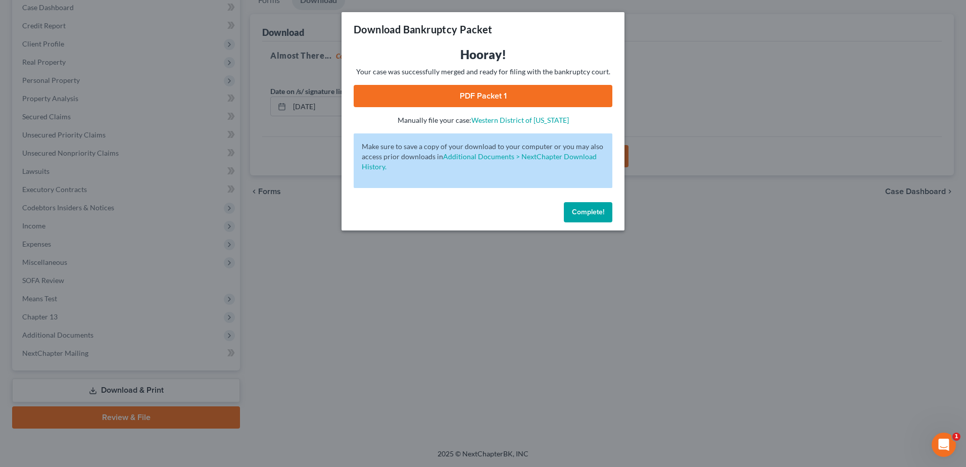
click at [478, 96] on link "PDF Packet 1" at bounding box center [482, 96] width 259 height 22
click at [593, 210] on span "Complete!" at bounding box center [588, 212] width 32 height 9
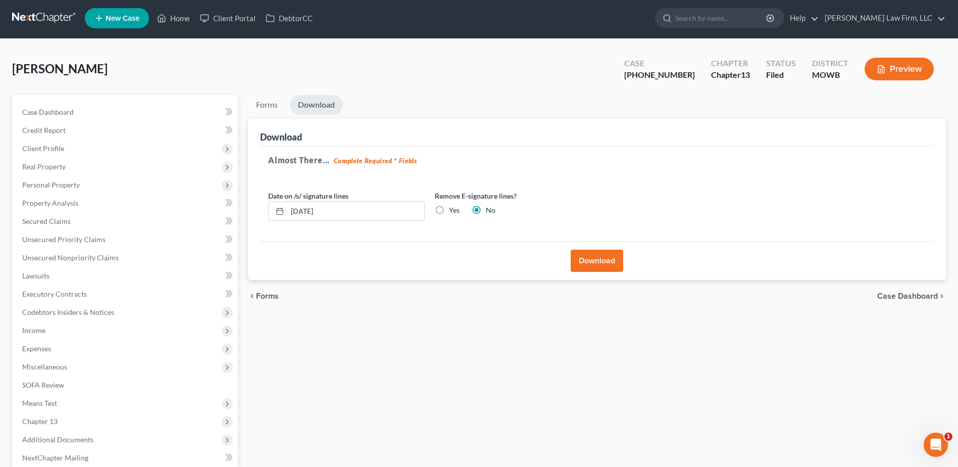
scroll to position [0, 0]
